Goal: Find specific page/section: Find specific page/section

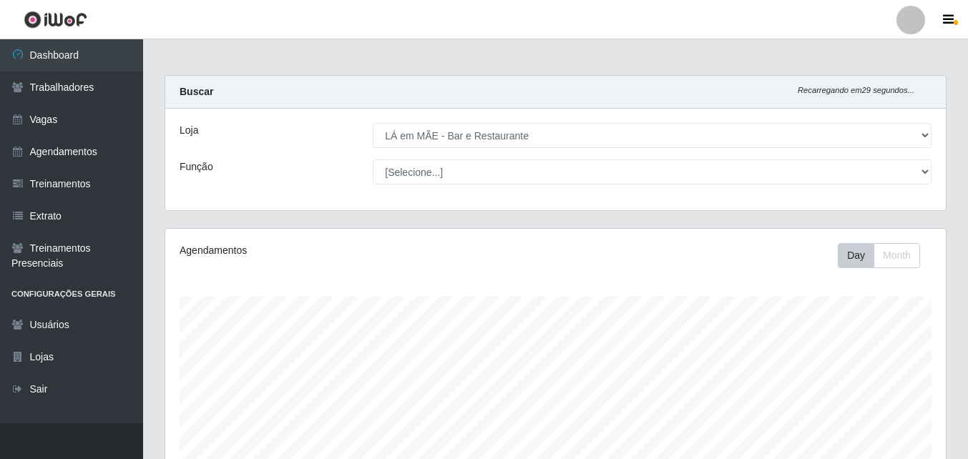
select select "265"
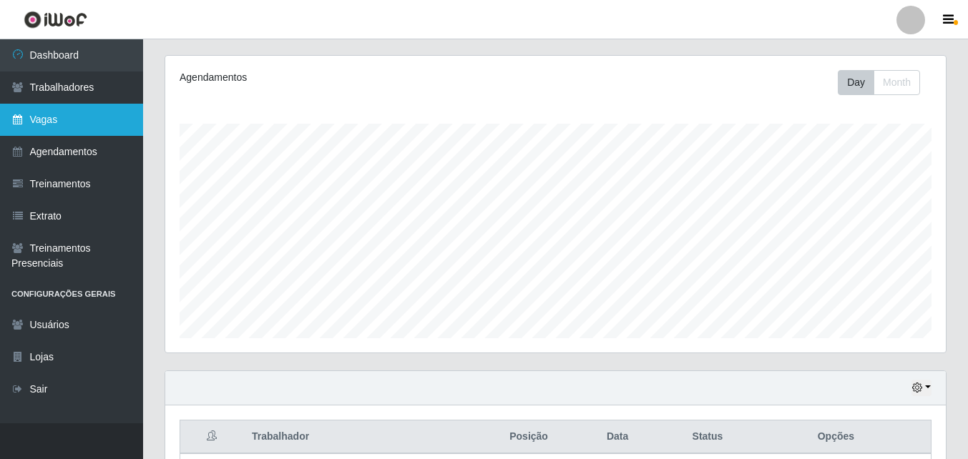
scroll to position [165, 0]
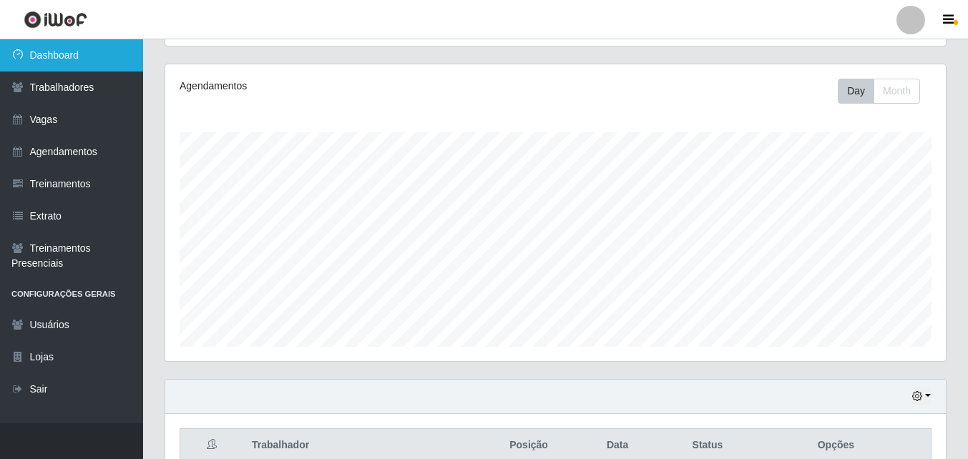
click at [66, 58] on link "Dashboard" at bounding box center [71, 55] width 143 height 32
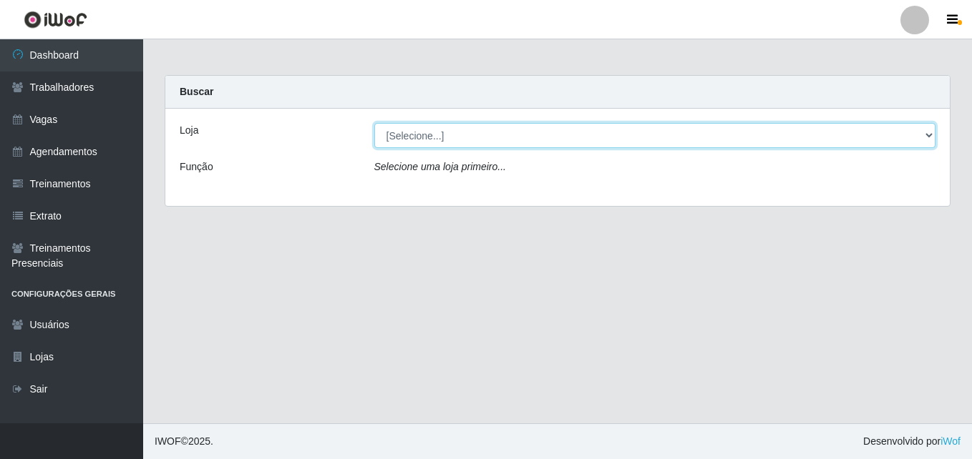
click at [424, 141] on select "[Selecione...] LÁ em MÃE - Bar e Restaurante" at bounding box center [655, 135] width 562 height 25
select select "265"
click at [374, 123] on select "[Selecione...] LÁ em MÃE - Bar e Restaurante" at bounding box center [655, 135] width 562 height 25
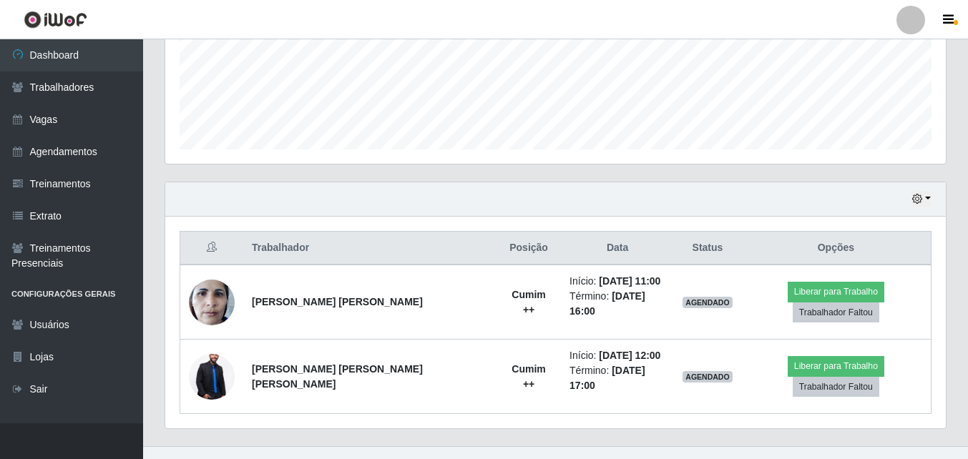
scroll to position [364, 0]
